Goal: Communication & Community: Answer question/provide support

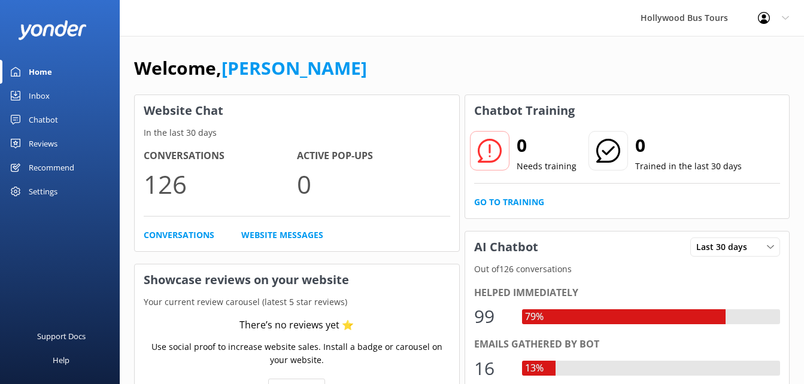
click at [44, 100] on div "Inbox" at bounding box center [39, 96] width 21 height 24
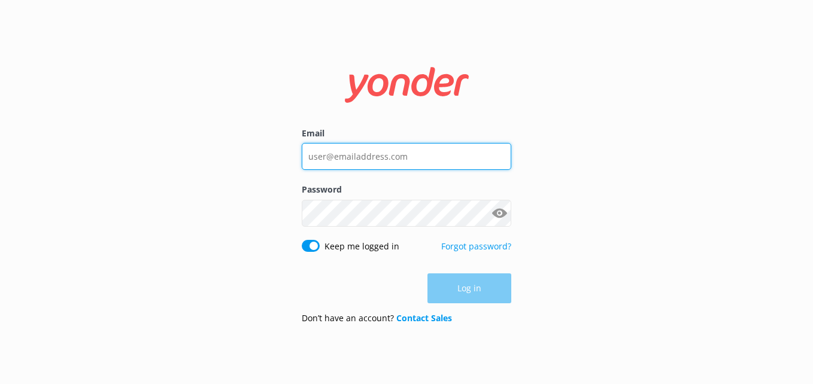
type input "[EMAIL_ADDRESS][DOMAIN_NAME]"
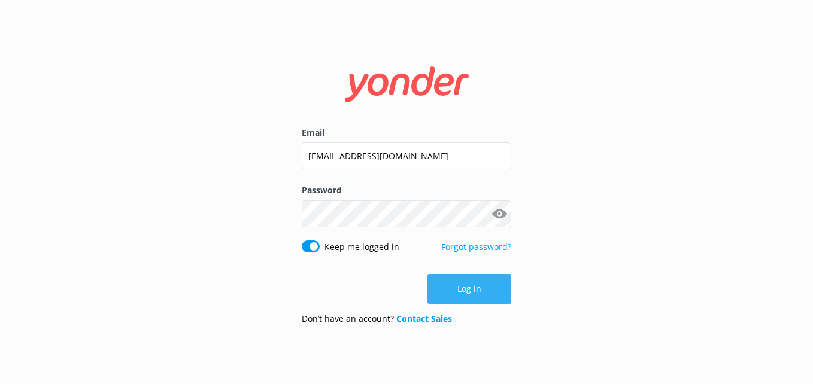
click at [453, 284] on button "Log in" at bounding box center [469, 289] width 84 height 30
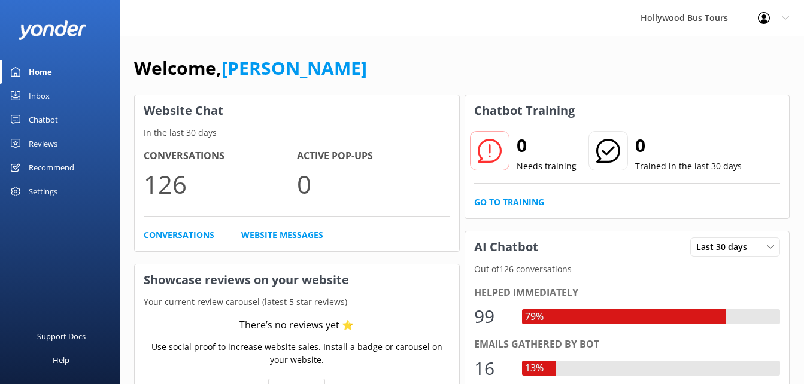
click at [24, 92] on link "Inbox" at bounding box center [60, 96] width 120 height 24
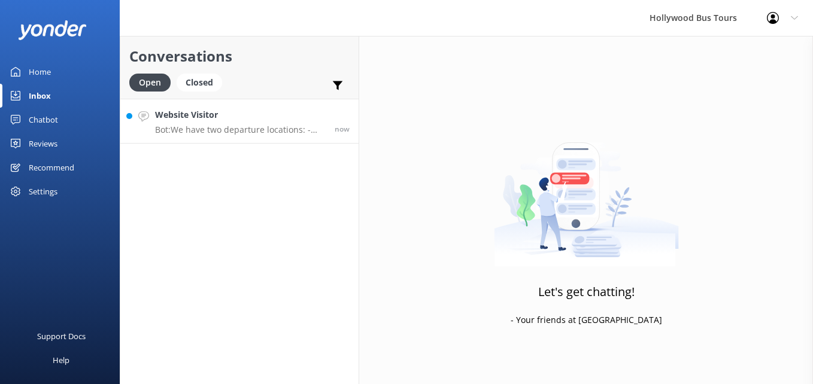
click at [270, 123] on div "Website Visitor Bot: We have two departure locations: - [STREET_ADDRESS]. Pleas…" at bounding box center [240, 121] width 171 height 26
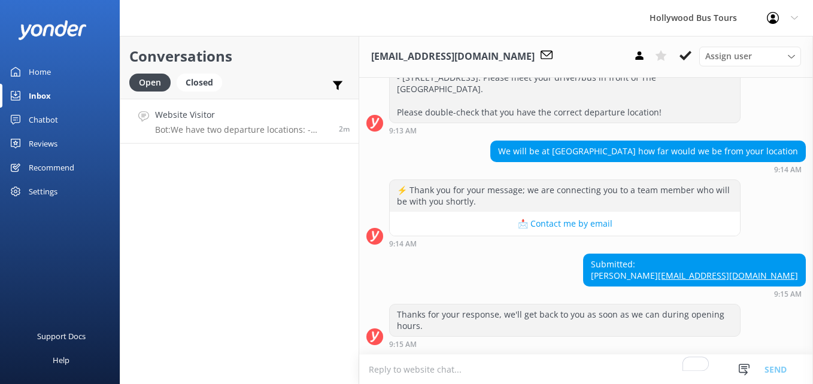
scroll to position [228, 0]
click at [687, 58] on icon at bounding box center [685, 56] width 12 height 12
